Goal: Information Seeking & Learning: Learn about a topic

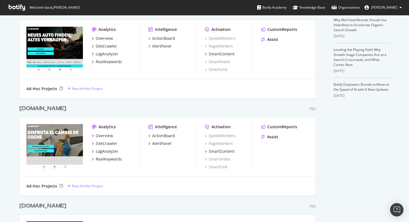
scroll to position [225, 0]
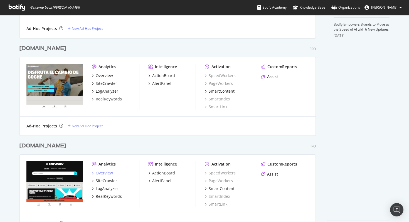
click at [99, 174] on div "Overview" at bounding box center [104, 173] width 17 height 6
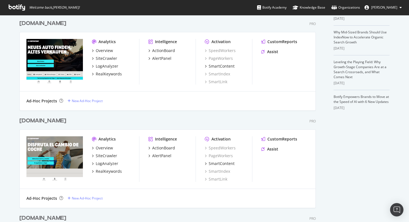
scroll to position [245, 0]
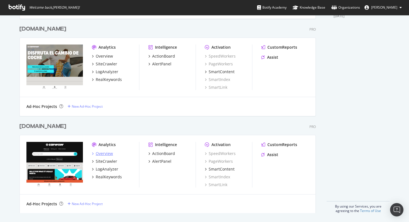
click at [100, 153] on div "Overview" at bounding box center [104, 154] width 17 height 6
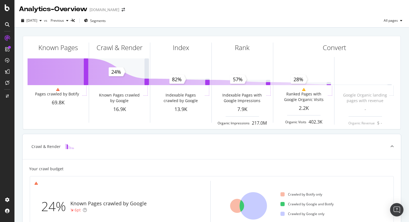
click at [114, 157] on div "Crawl & Render" at bounding box center [212, 146] width 378 height 25
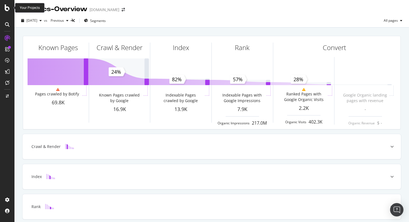
click at [5, 7] on icon at bounding box center [7, 7] width 5 height 7
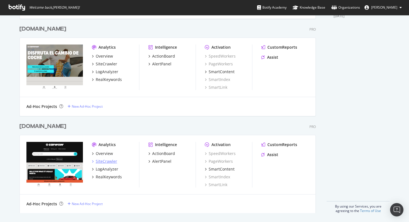
click at [108, 162] on div "SiteCrawler" at bounding box center [106, 162] width 21 height 6
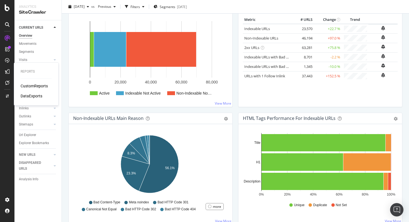
click at [35, 86] on div "CustomReports" at bounding box center [34, 86] width 27 height 6
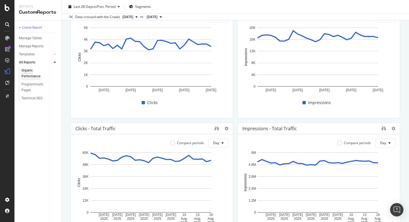
scroll to position [86, 0]
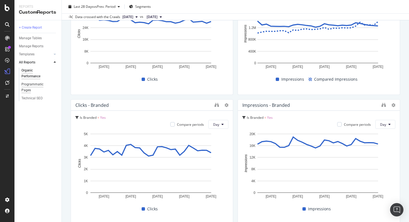
click at [37, 87] on div "Programmatic Pages" at bounding box center [36, 88] width 31 height 12
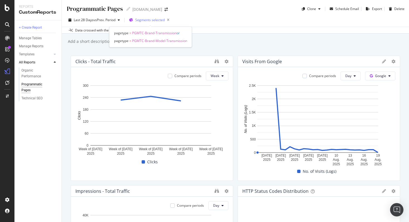
click at [156, 20] on span "Segments selected" at bounding box center [149, 20] width 29 height 5
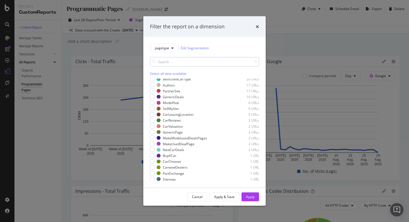
scroll to position [115, 0]
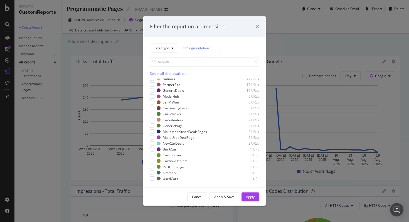
click at [256, 26] on icon "times" at bounding box center [257, 26] width 3 height 4
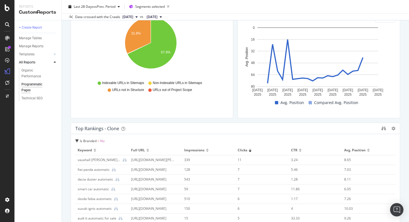
scroll to position [711, 0]
